Goal: Transaction & Acquisition: Obtain resource

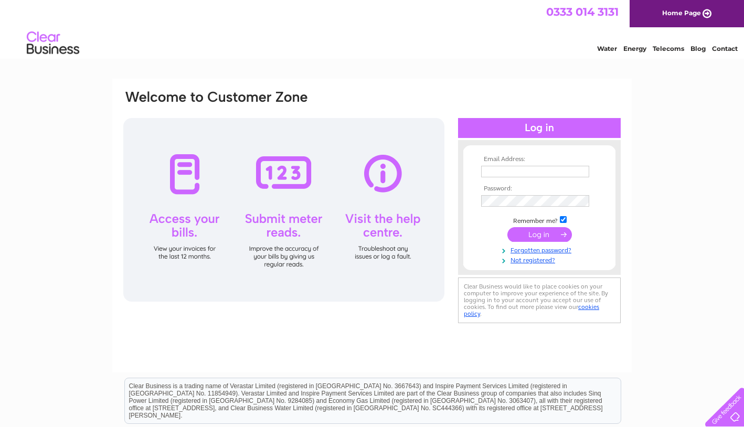
type input "[EMAIL_ADDRESS][DOMAIN_NAME]"
click at [538, 233] on input "submit" at bounding box center [539, 234] width 65 height 15
click at [542, 232] on input "submit" at bounding box center [539, 234] width 65 height 15
click at [539, 236] on input "submit" at bounding box center [539, 234] width 65 height 15
drag, startPoint x: 457, startPoint y: 326, endPoint x: 530, endPoint y: 356, distance: 78.1
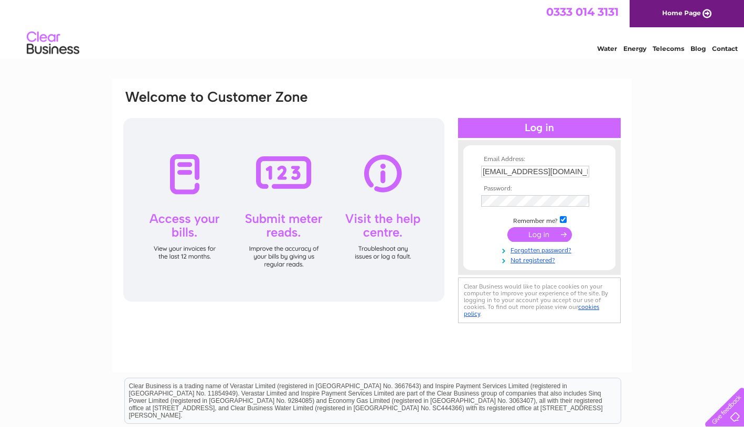
click at [458, 326] on div "Email Address: [EMAIL_ADDRESS][DOMAIN_NAME] Password:" at bounding box center [371, 226] width 519 height 294
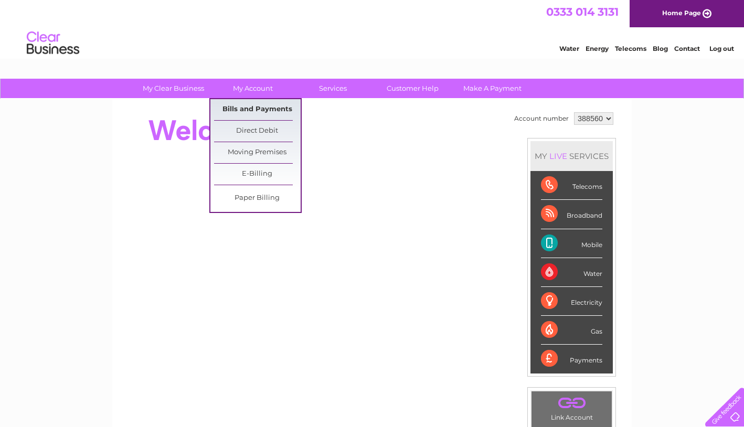
click at [246, 106] on link "Bills and Payments" at bounding box center [257, 109] width 87 height 21
click at [247, 108] on link "Bills and Payments" at bounding box center [257, 109] width 87 height 21
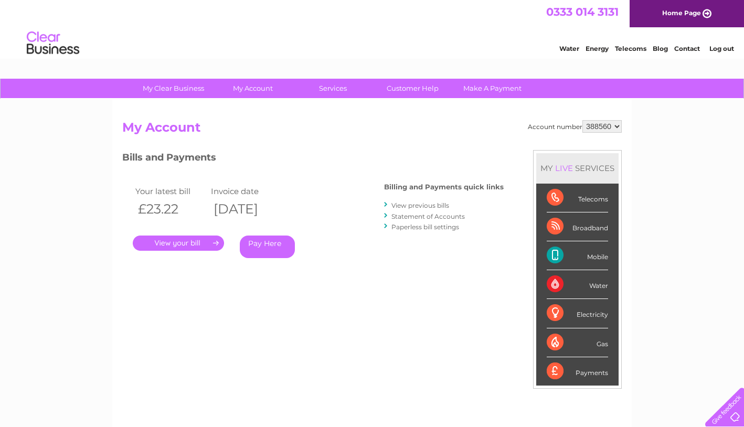
click at [187, 240] on link "." at bounding box center [178, 242] width 91 height 15
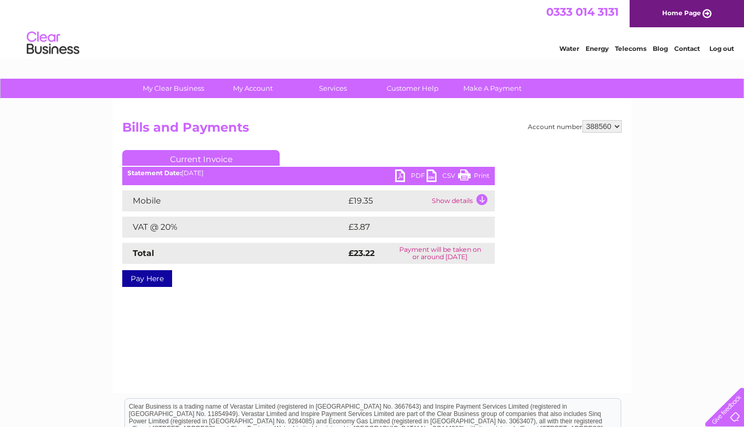
click at [428, 175] on link "CSV" at bounding box center [441, 176] width 31 height 15
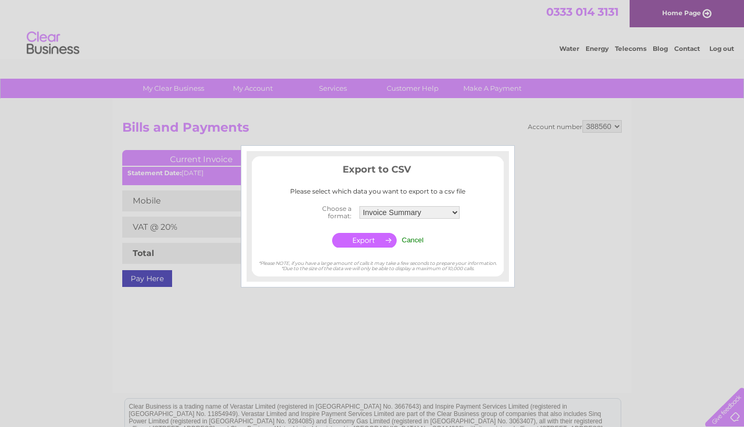
click at [370, 240] on input "button" at bounding box center [364, 240] width 65 height 15
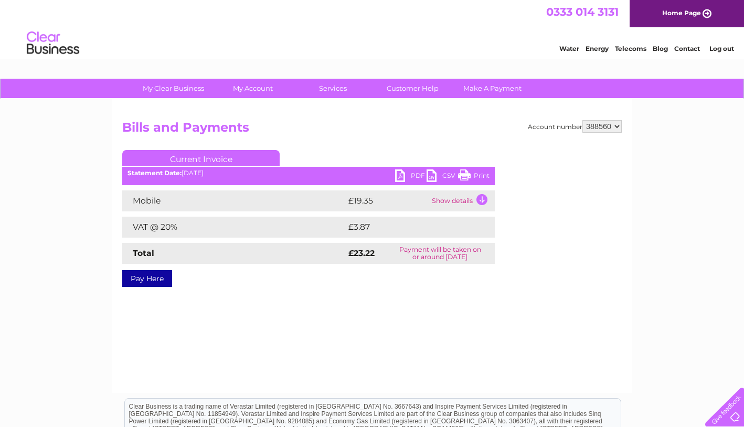
click at [401, 176] on link "PDF" at bounding box center [410, 176] width 31 height 15
click at [399, 175] on link "PDF" at bounding box center [410, 176] width 31 height 15
click at [322, 324] on div "Account number 388560 Bills and Payments Current Invoice PDF CSV Print" at bounding box center [371, 246] width 519 height 294
click at [278, 310] on div "Account number 388560 Bills and Payments Current Invoice PDF CSV Print" at bounding box center [371, 246] width 519 height 294
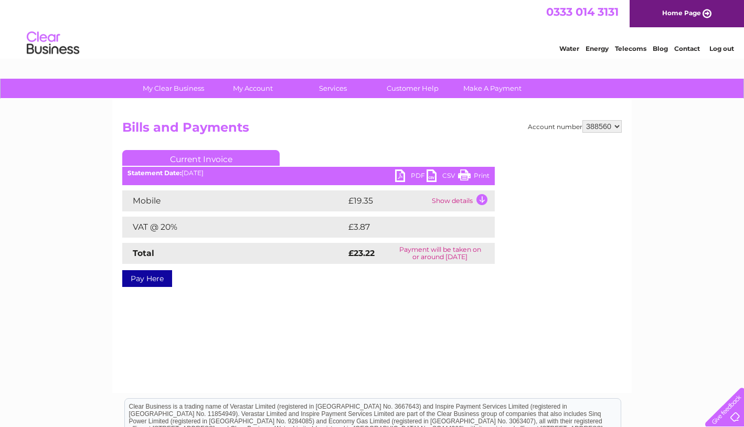
click at [672, 149] on div "My Clear Business Login Details My Details My Preferences Link Account My Accou…" at bounding box center [372, 326] width 744 height 494
click at [528, 305] on div "Account number 388560 Bills and Payments Current Invoice PDF CSV Print" at bounding box center [371, 246] width 519 height 294
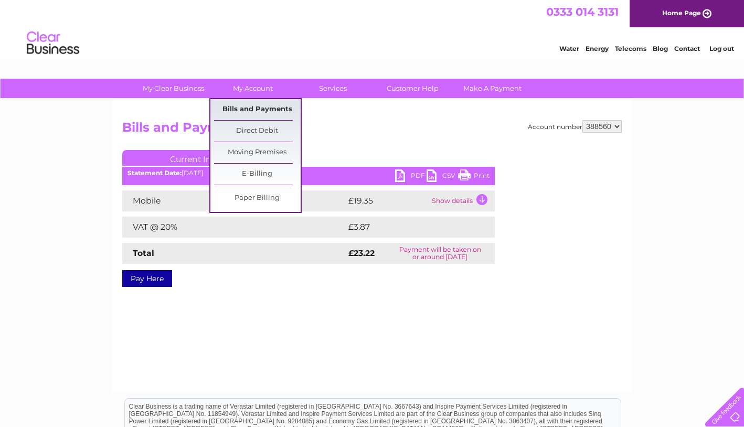
click at [254, 110] on link "Bills and Payments" at bounding box center [257, 109] width 87 height 21
